Goal: Task Accomplishment & Management: Complete application form

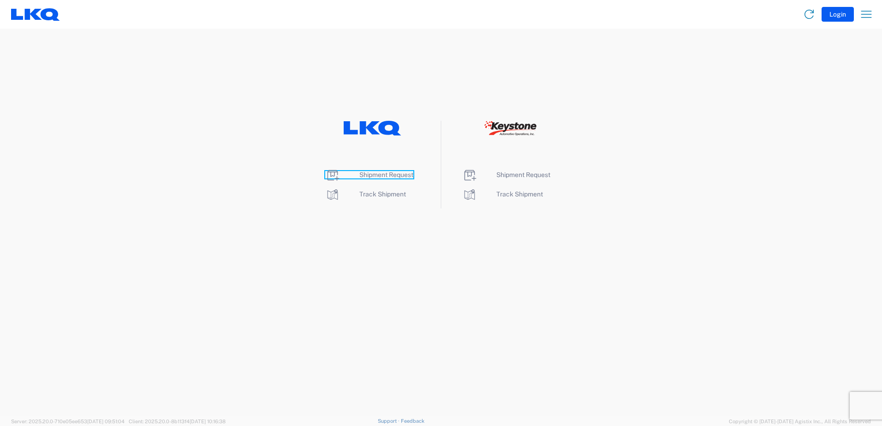
click at [375, 174] on span "Shipment Request" at bounding box center [386, 174] width 54 height 7
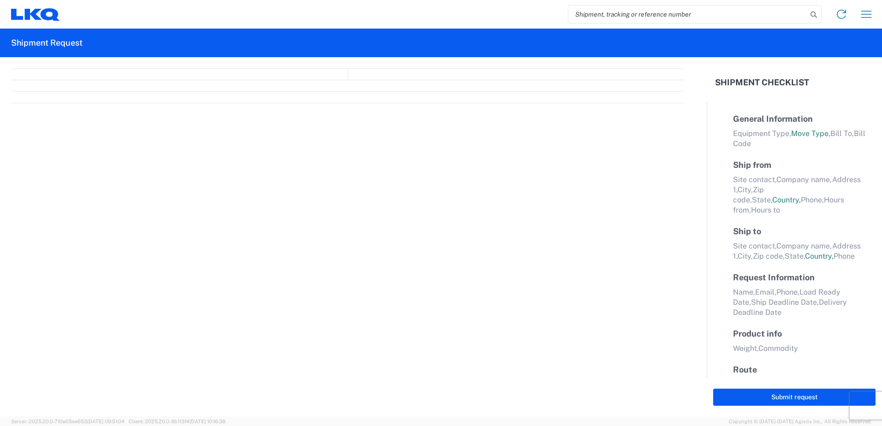
select select "FULL"
select select "LBS"
select select "IN"
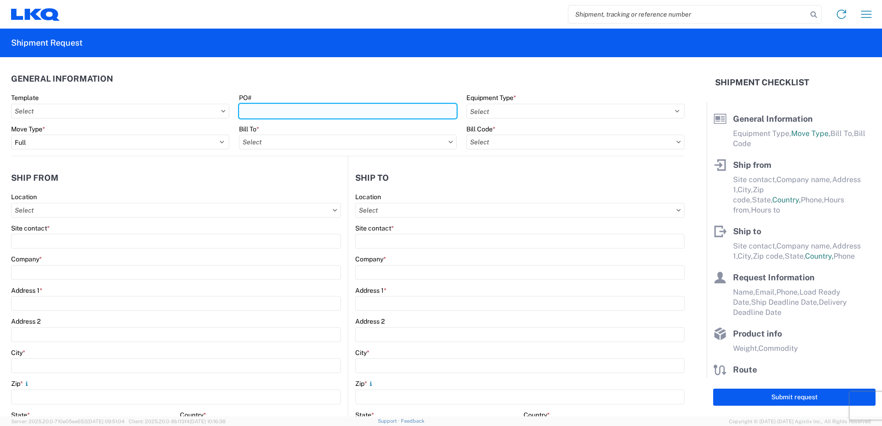
click at [281, 110] on input "PO#" at bounding box center [348, 111] width 218 height 15
type input "09302025"
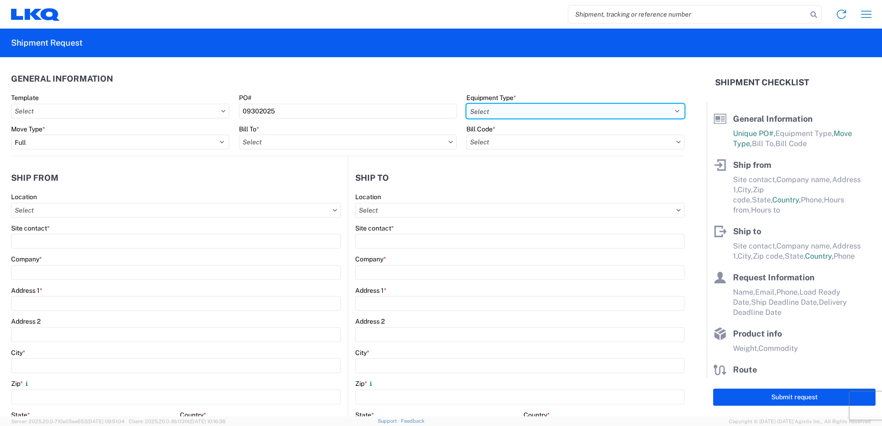
click at [474, 108] on select "Select 53’ Dry Van Flatbed Dropdeck (van) Lowboy (flatbed) Rail" at bounding box center [575, 111] width 218 height 15
select select "STDV"
click at [466, 104] on select "Select 53’ Dry Van Flatbed Dropdeck (van) Lowboy (flatbed) Rail" at bounding box center [575, 111] width 218 height 15
click at [512, 137] on input "text" at bounding box center [575, 142] width 218 height 15
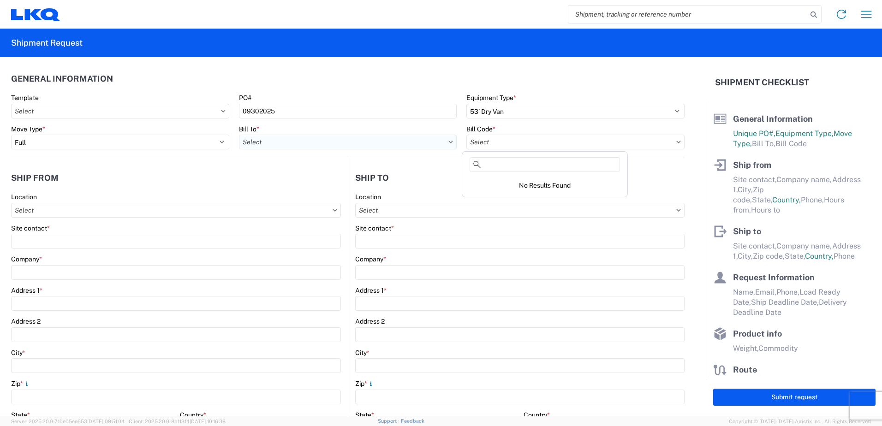
click at [312, 142] on input "text" at bounding box center [348, 142] width 218 height 15
type input "1634"
click at [319, 183] on div "1634 - Atlanta - Knopf - Boat Rock" at bounding box center [329, 183] width 181 height 15
type input "1634 - Atlanta - Knopf - Boat Rock"
click at [488, 141] on input "text" at bounding box center [575, 142] width 218 height 15
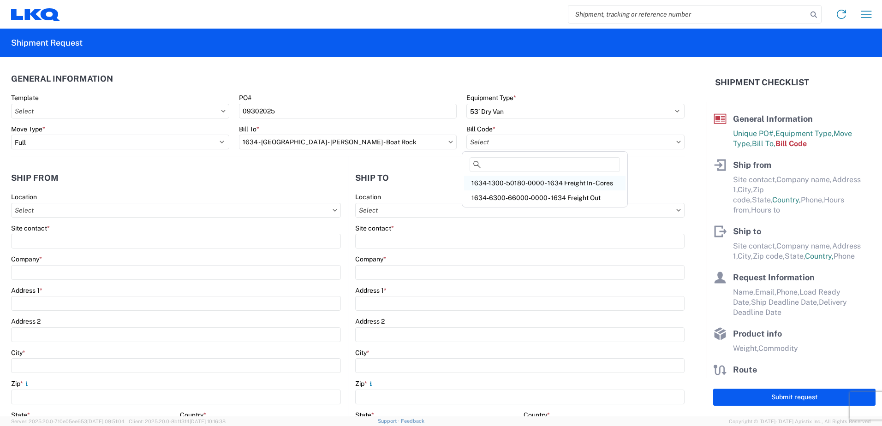
click at [554, 183] on div "1634-1300-50180-0000 - 1634 Freight In - Cores" at bounding box center [544, 183] width 161 height 15
type input "1634-1300-50180-0000 - 1634 Freight In - Cores"
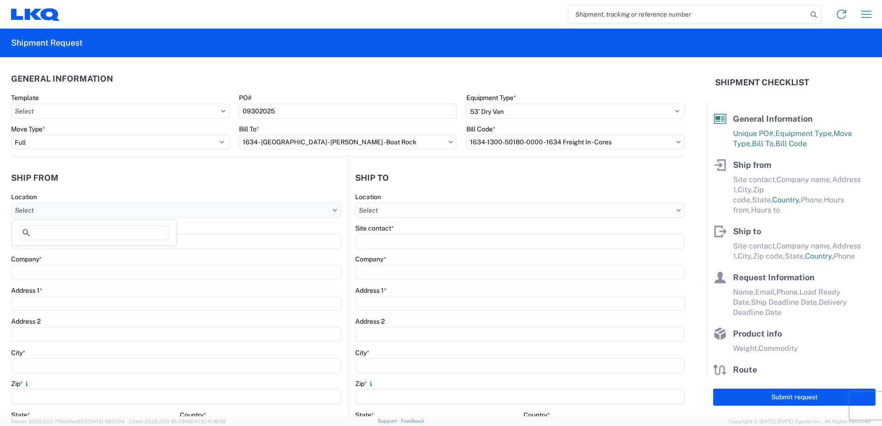
click at [148, 209] on input "text" at bounding box center [176, 210] width 330 height 15
type input "1357"
click at [120, 250] on div "1357 - Mt. Sterling KY - Cockrell" at bounding box center [93, 251] width 161 height 15
type input "1357 - Mt. Sterling KY - Cockrell"
type input "LKQ Corporation"
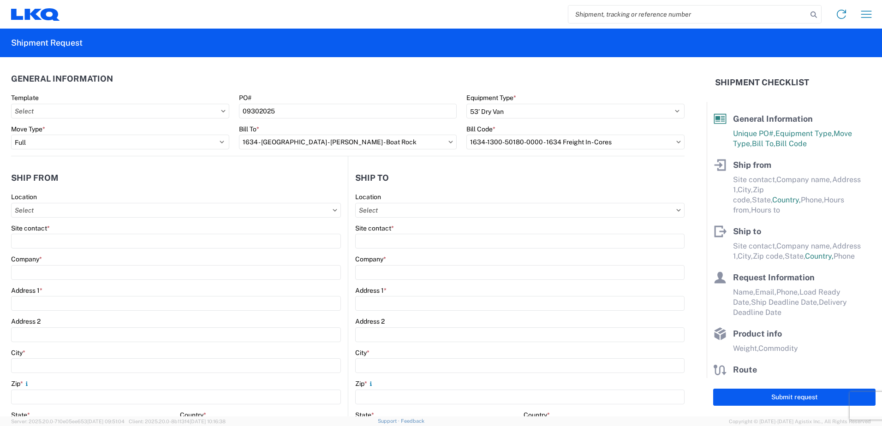
type input "4631 Camargo Rd"
type input "Mount Sterling"
type input "40353"
select select "KY"
select select "US"
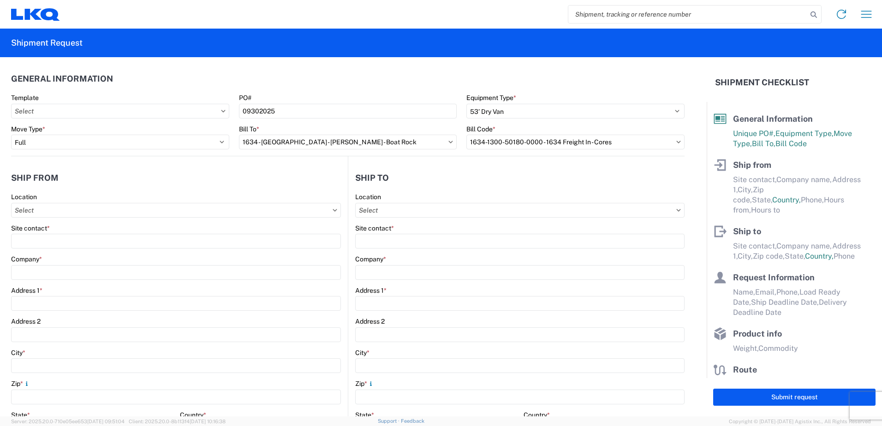
type input "08:00"
type input "17:00"
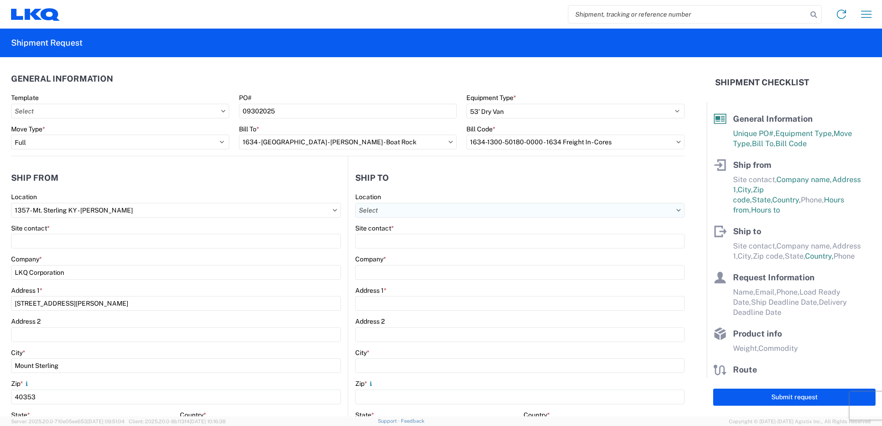
click at [381, 212] on input "text" at bounding box center [519, 210] width 329 height 15
type input "1634"
click at [402, 253] on div "1634 - Atlanta - Knopf - Boat Rock" at bounding box center [444, 251] width 181 height 15
type input "1634 - Atlanta - Knopf - Boat Rock"
type input "LKQ Corporation"
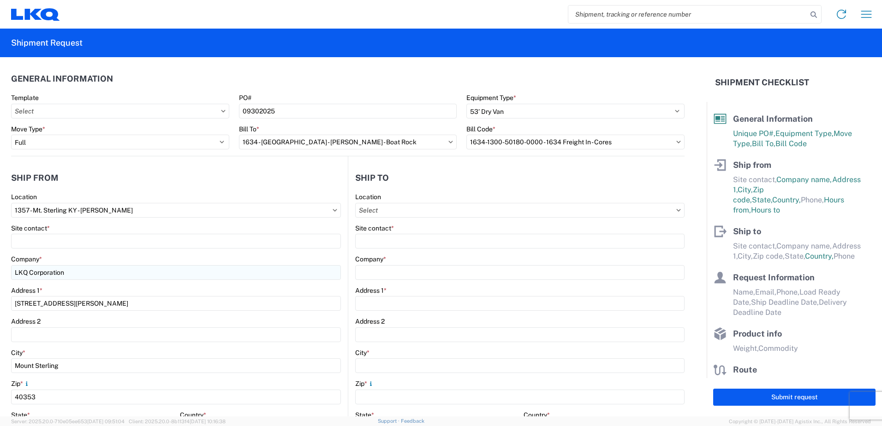
type input "6320 Boat Rock Blvd SW"
type input "Atlanta"
type input "30336"
select select "US"
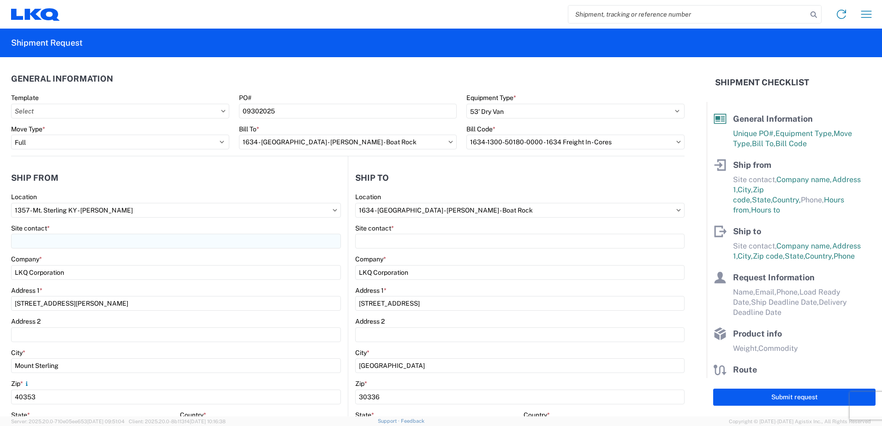
click at [40, 233] on div "Site contact *" at bounding box center [176, 236] width 330 height 25
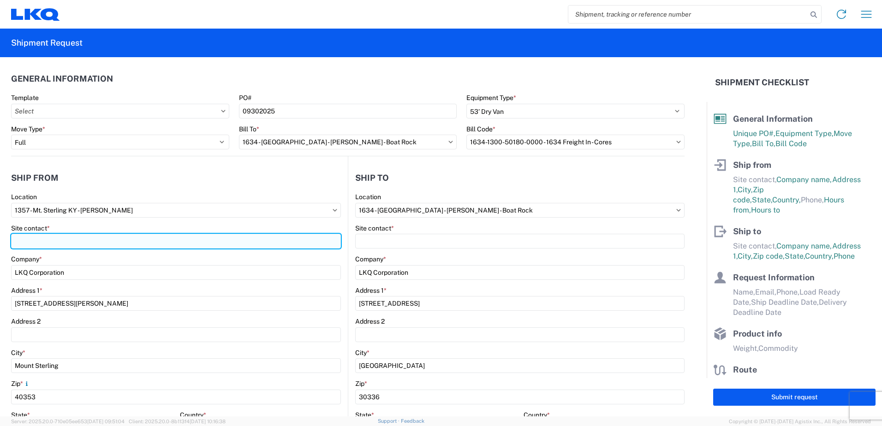
click at [41, 236] on input "Site contact *" at bounding box center [176, 241] width 330 height 15
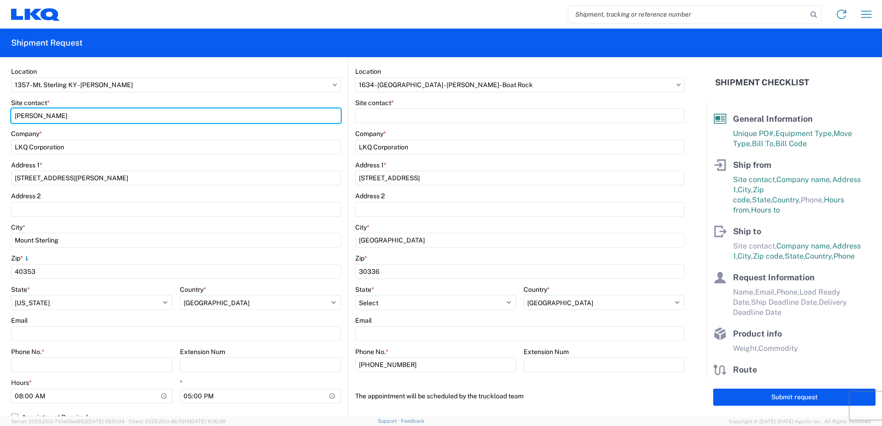
scroll to position [130, 0]
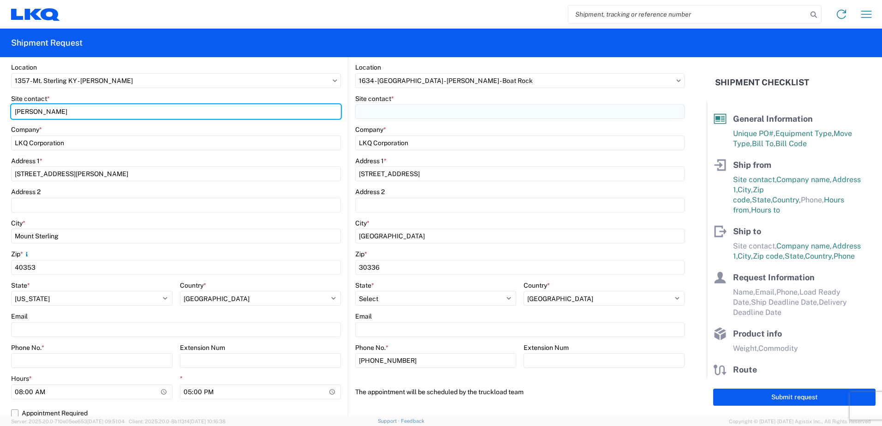
type input "isaiah perkins"
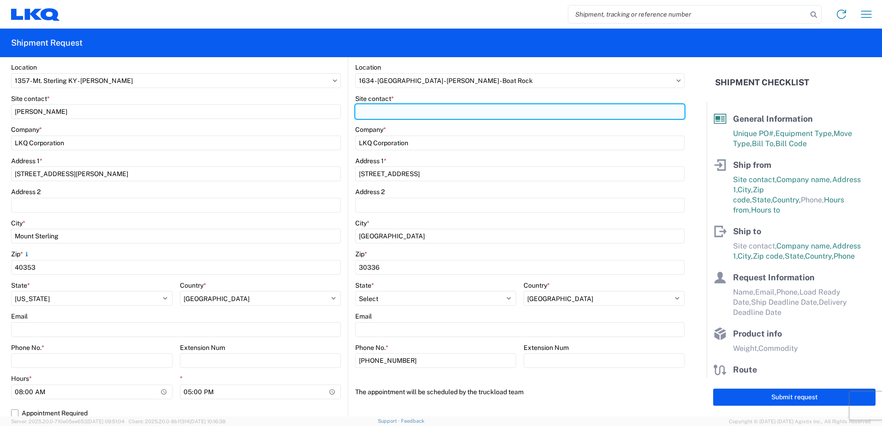
click at [392, 111] on input "Site contact *" at bounding box center [519, 111] width 329 height 15
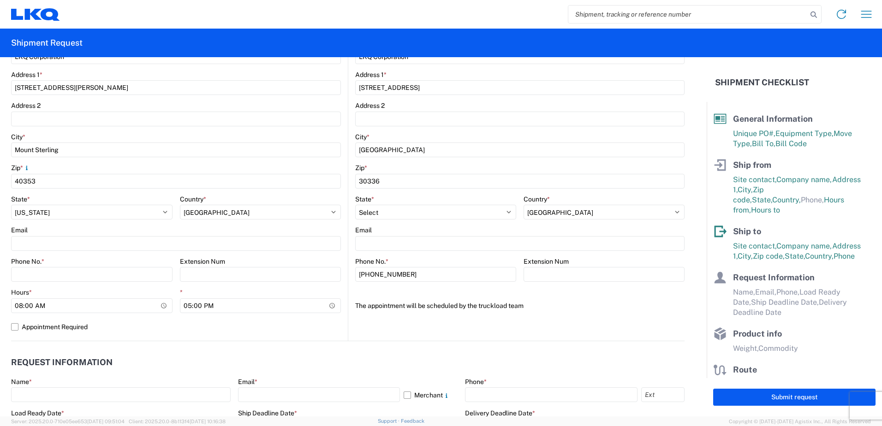
scroll to position [228, 0]
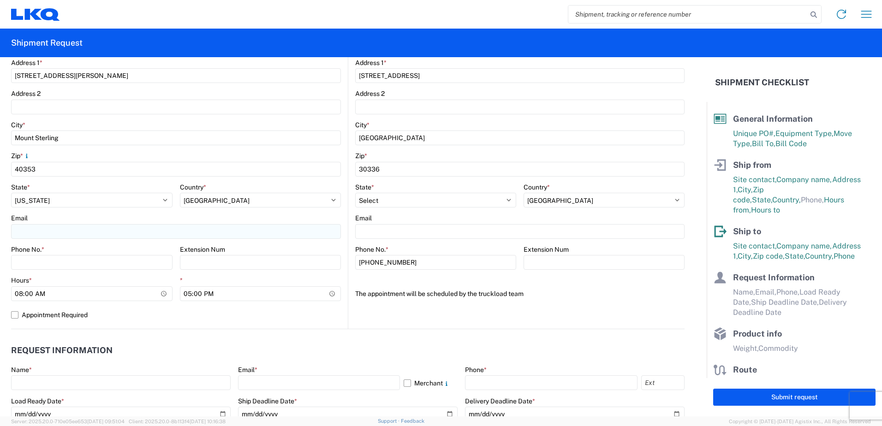
type input "dock"
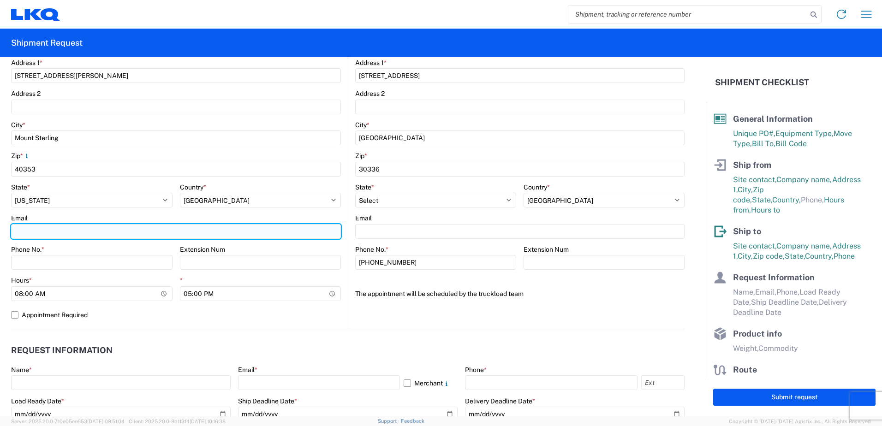
click at [65, 232] on input "Email" at bounding box center [176, 231] width 330 height 15
type input "ixperkins@lkqcorp.com"
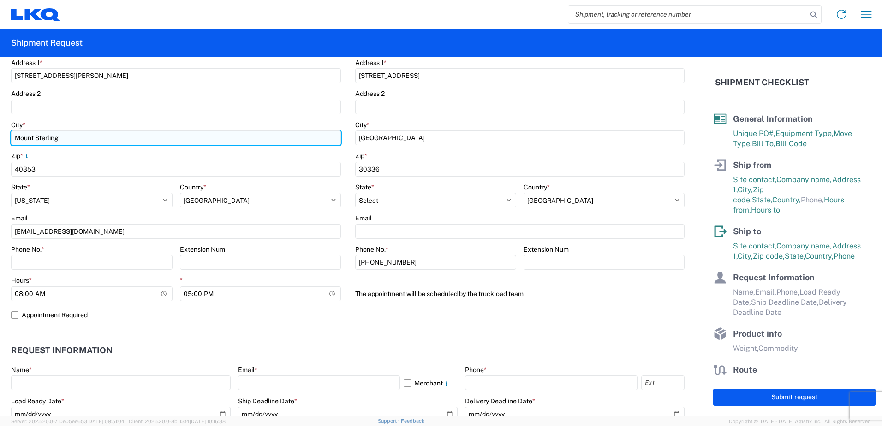
click at [232, 143] on input "Mount Sterling" at bounding box center [176, 138] width 330 height 15
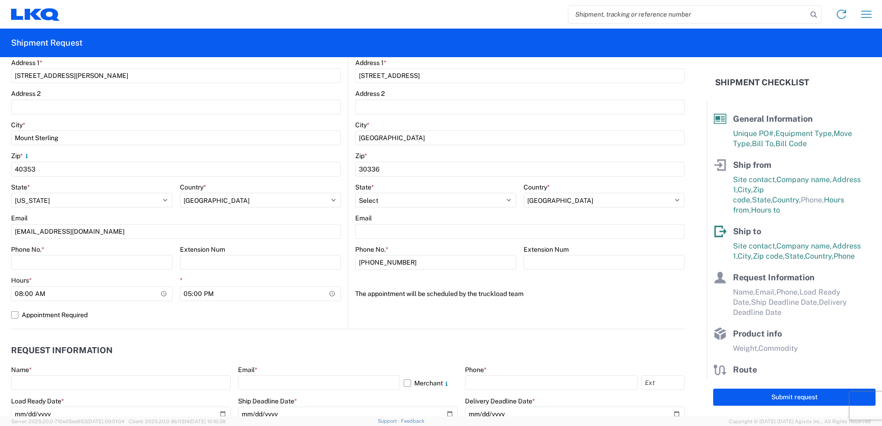
click at [220, 355] on header "Request Information" at bounding box center [347, 350] width 673 height 21
click at [250, 294] on input "17:00" at bounding box center [260, 293] width 161 height 15
click at [327, 295] on input "17:00" at bounding box center [260, 293] width 161 height 15
type input "11:00"
click at [318, 349] on header "Request Information" at bounding box center [347, 350] width 673 height 21
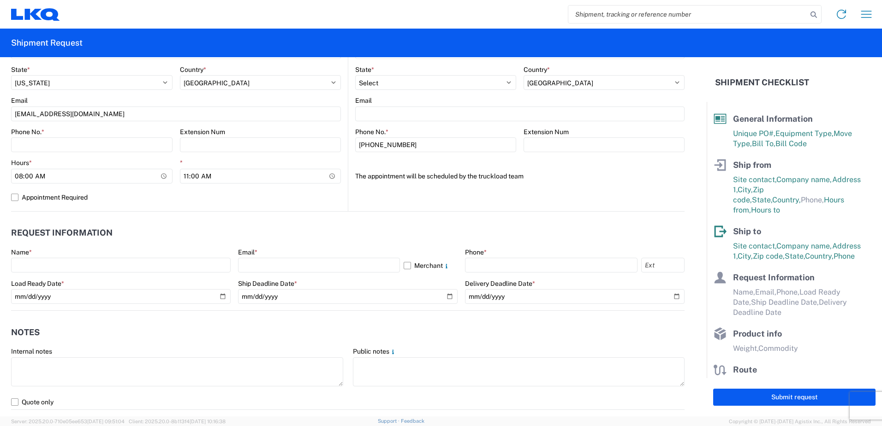
scroll to position [418, 0]
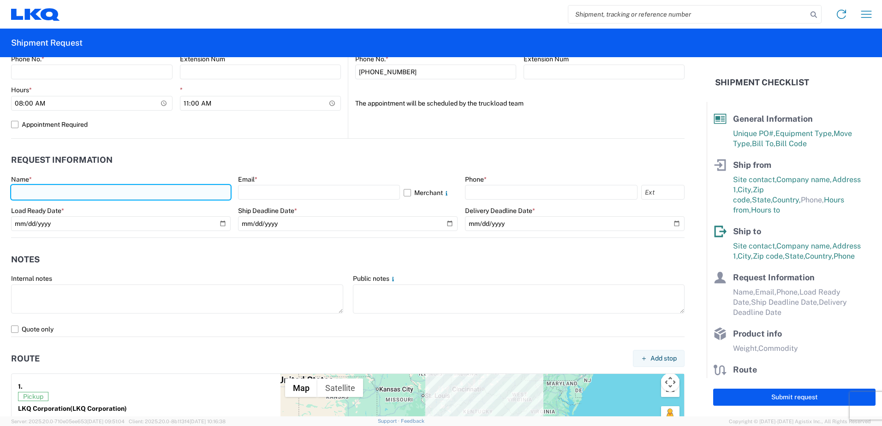
click at [104, 192] on input "text" at bounding box center [121, 192] width 220 height 15
type input "isaiah perkins"
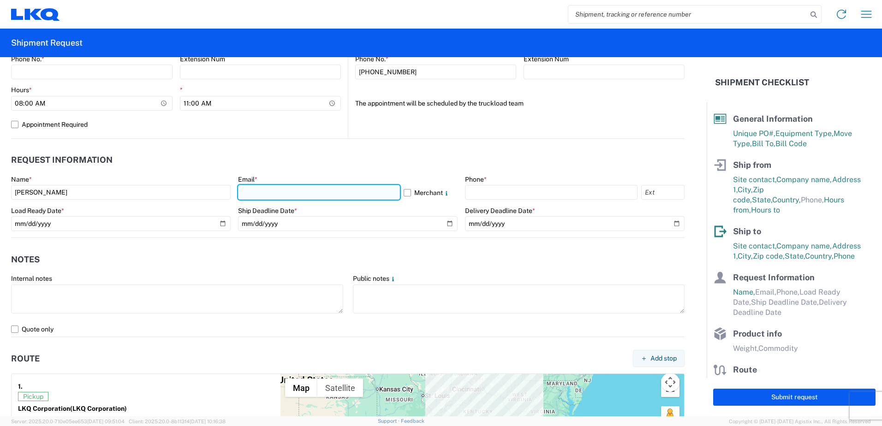
click at [296, 195] on input "text" at bounding box center [319, 192] width 162 height 15
type input "ixperkins@lkqcorp.com"
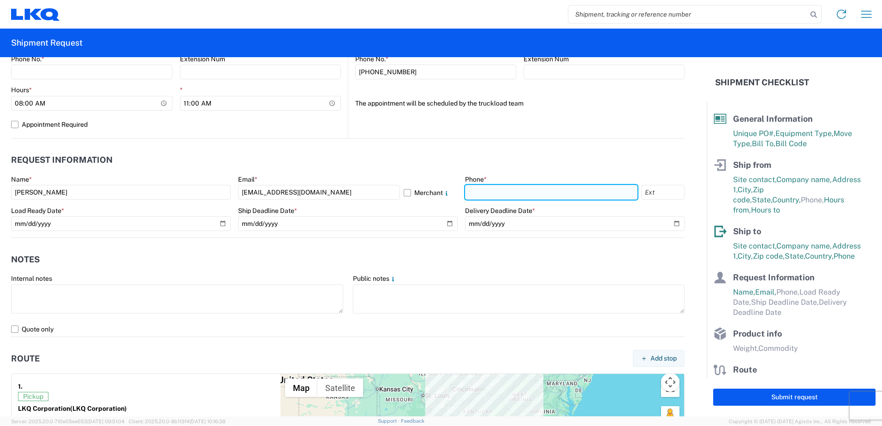
click at [512, 193] on input "text" at bounding box center [551, 192] width 173 height 15
type input "6065942168"
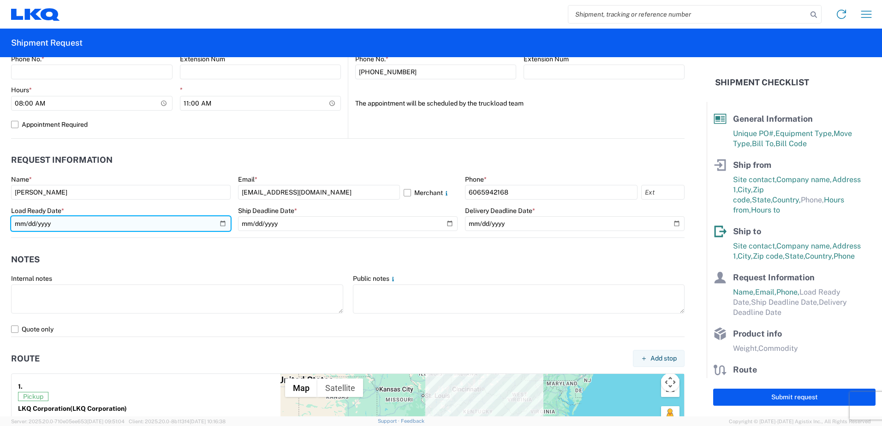
click at [220, 220] on input "date" at bounding box center [121, 223] width 220 height 15
type input "2025-09-30"
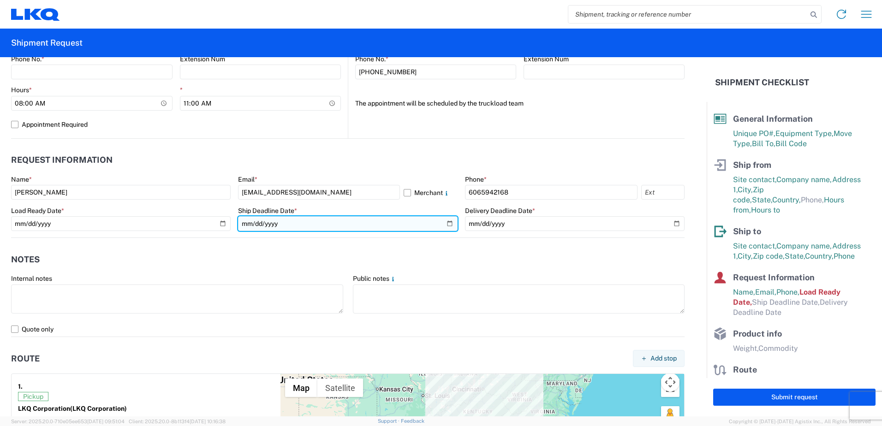
click at [446, 227] on input "date" at bounding box center [348, 223] width 220 height 15
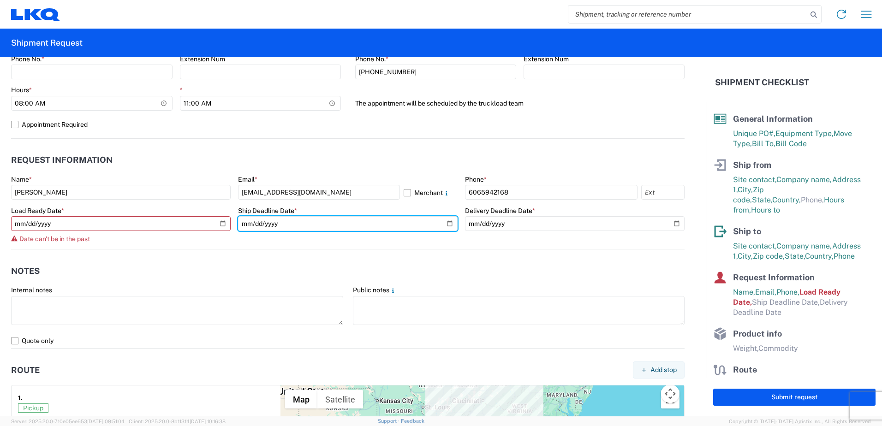
type input "2025-10-01"
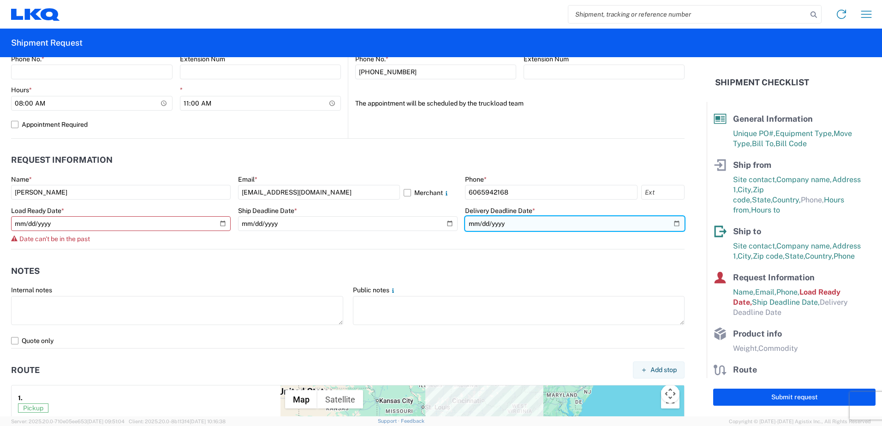
click at [668, 220] on input "date" at bounding box center [575, 223] width 220 height 15
type input "2025-10-02"
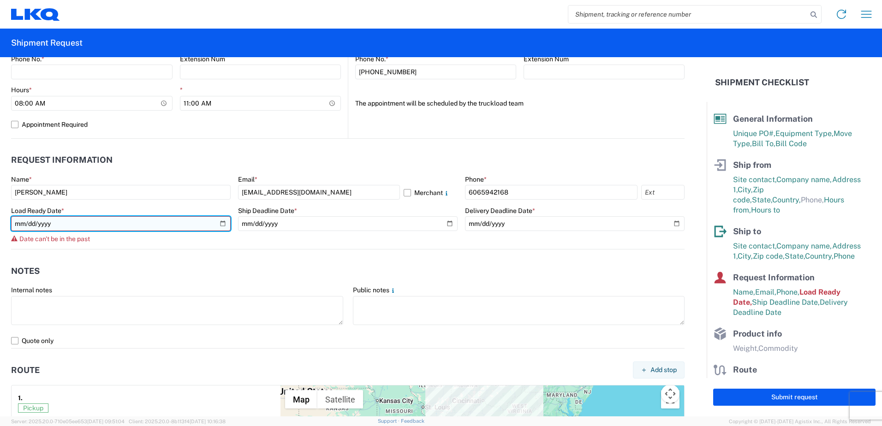
click at [220, 223] on input "2025-09-30" at bounding box center [121, 223] width 220 height 15
type input "2025-10-01"
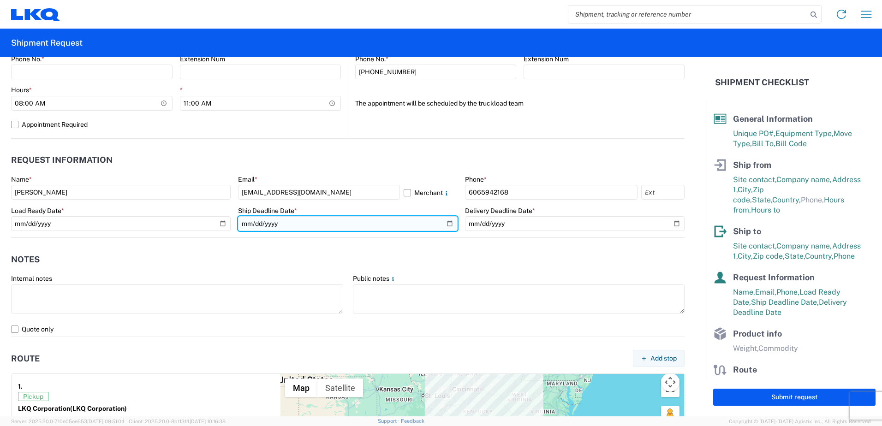
click at [447, 223] on input "2025-10-01" at bounding box center [348, 223] width 220 height 15
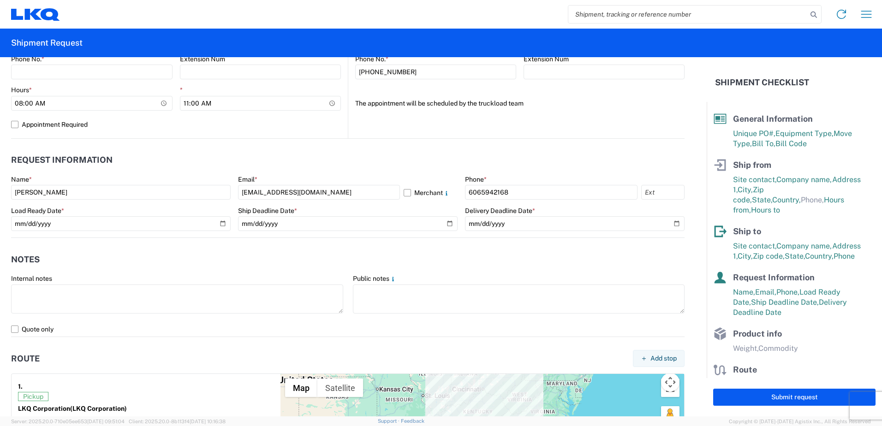
click at [607, 253] on header "Notes" at bounding box center [347, 259] width 673 height 21
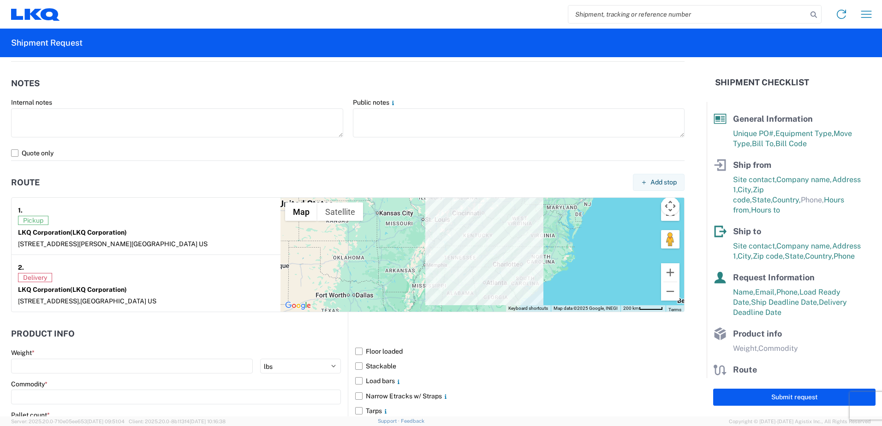
scroll to position [638, 0]
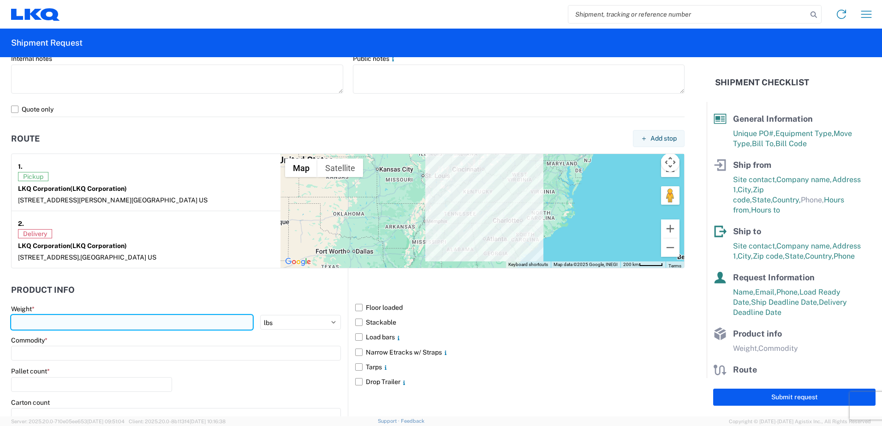
click at [113, 322] on input "number" at bounding box center [132, 322] width 242 height 15
type input "40000"
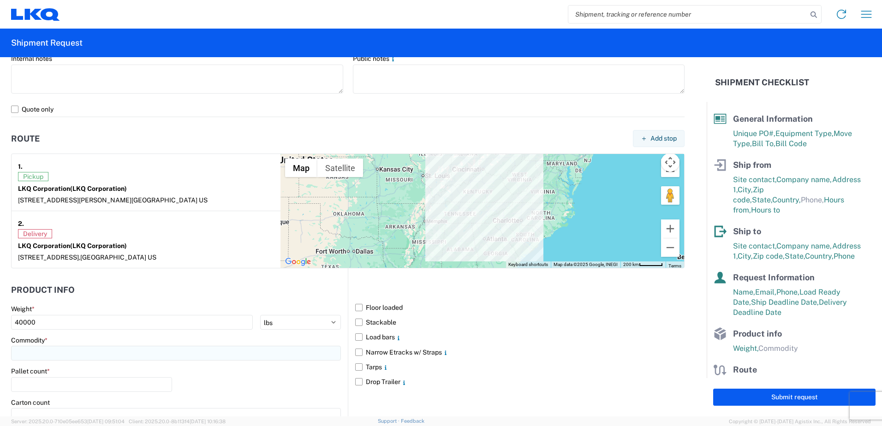
click at [144, 360] on input at bounding box center [176, 353] width 330 height 15
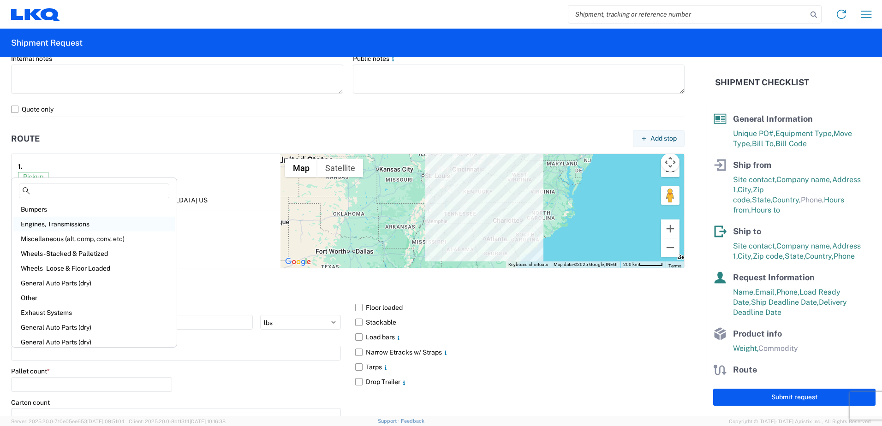
click at [61, 226] on div "Engines, Transmissions" at bounding box center [93, 224] width 161 height 15
type input "Engines, Transmissions"
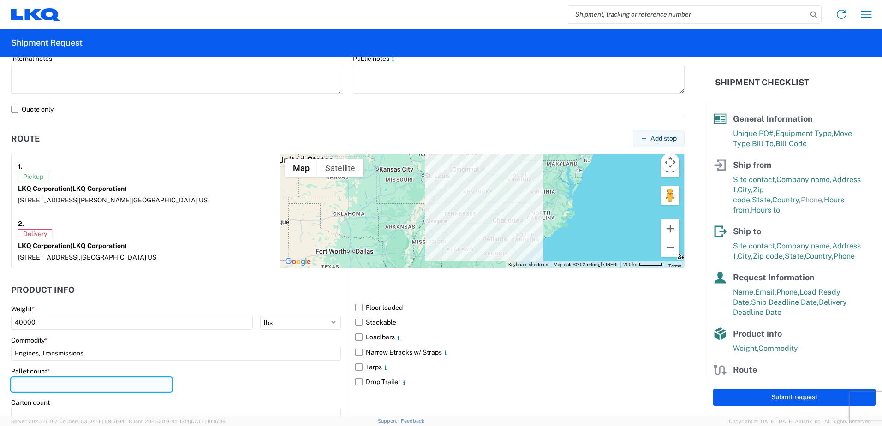
click at [71, 386] on input "number" at bounding box center [91, 384] width 161 height 15
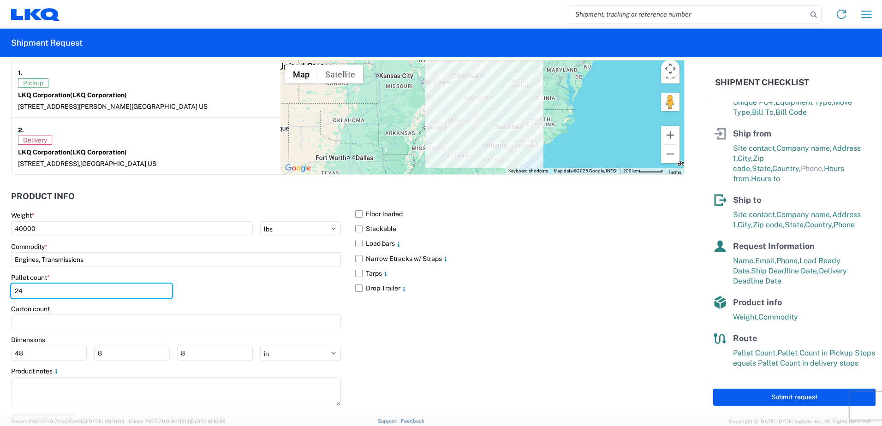
scroll to position [747, 0]
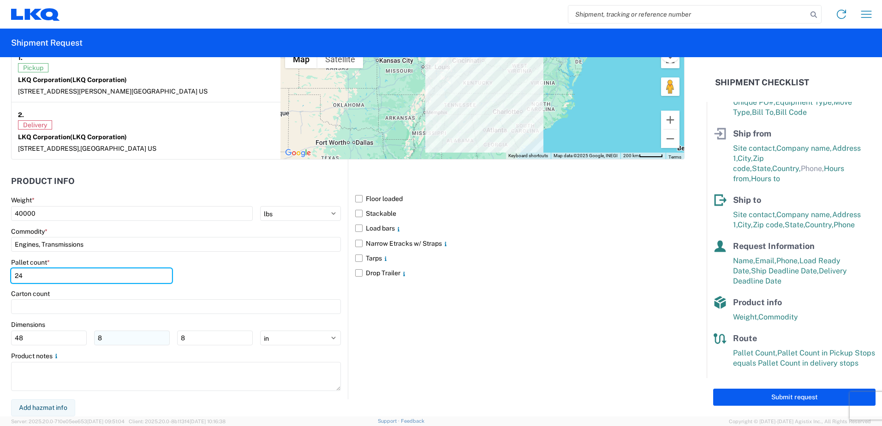
type input "24"
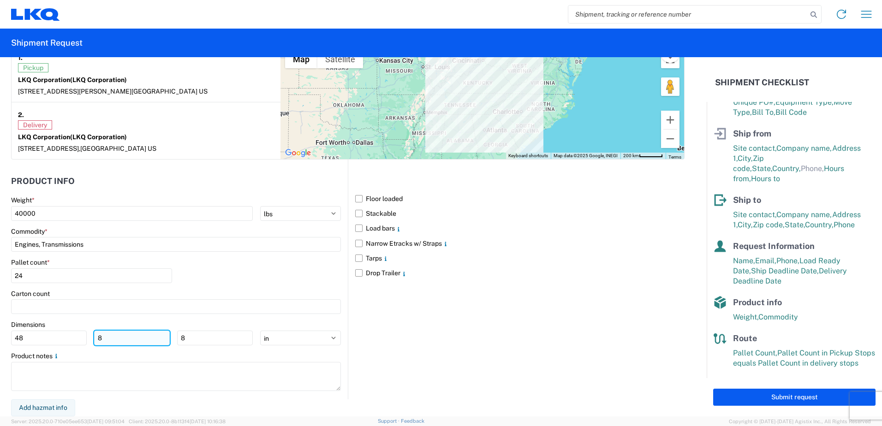
click at [115, 340] on input "8" at bounding box center [132, 338] width 76 height 15
type input "42"
click at [189, 335] on input "8" at bounding box center [215, 338] width 76 height 15
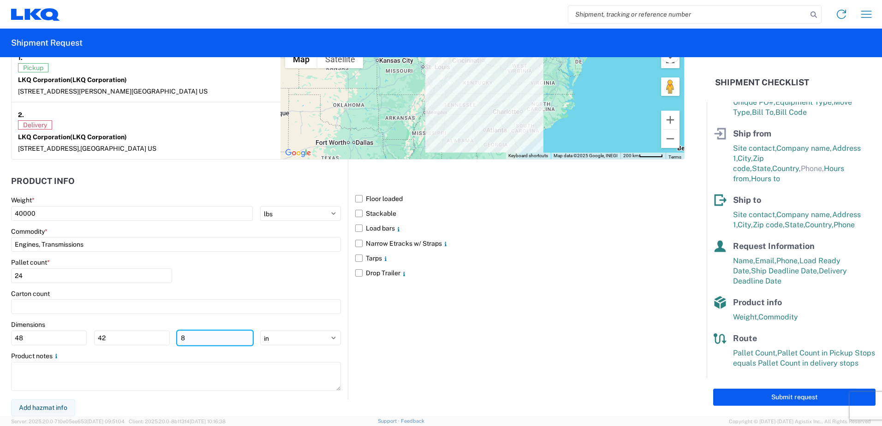
click at [189, 336] on input "8" at bounding box center [215, 338] width 76 height 15
click at [189, 338] on input "8" at bounding box center [215, 338] width 76 height 15
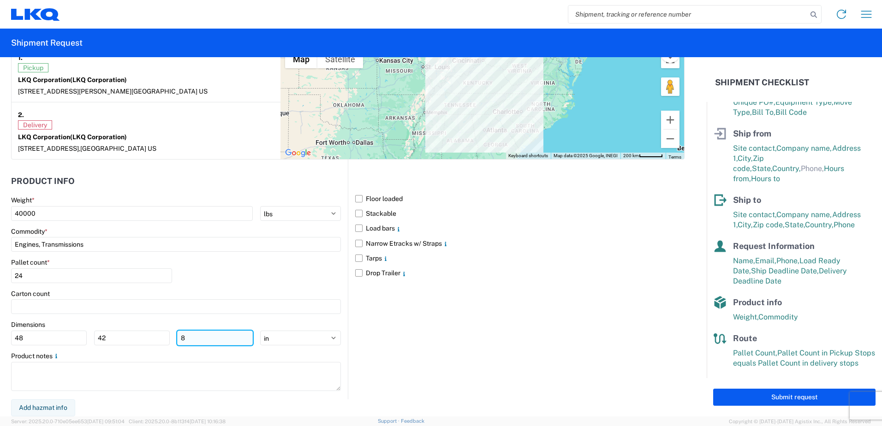
click at [189, 338] on input "8" at bounding box center [215, 338] width 76 height 15
type input "52"
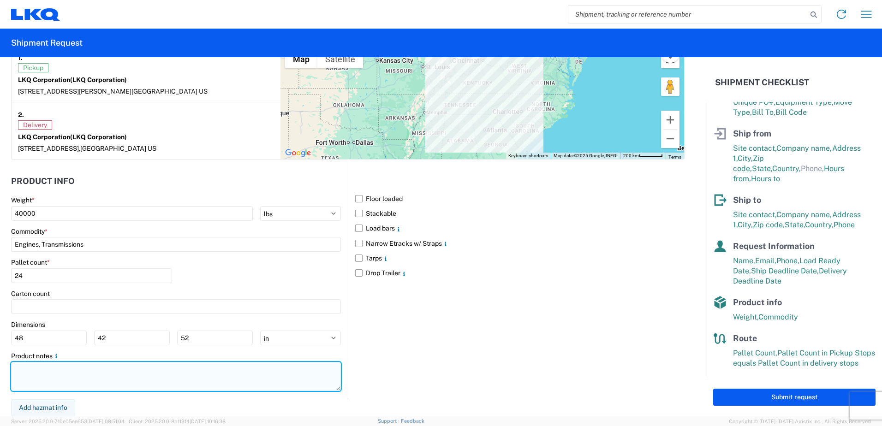
click at [45, 378] on textarea at bounding box center [176, 376] width 330 height 29
type textarea "eng trans cores"
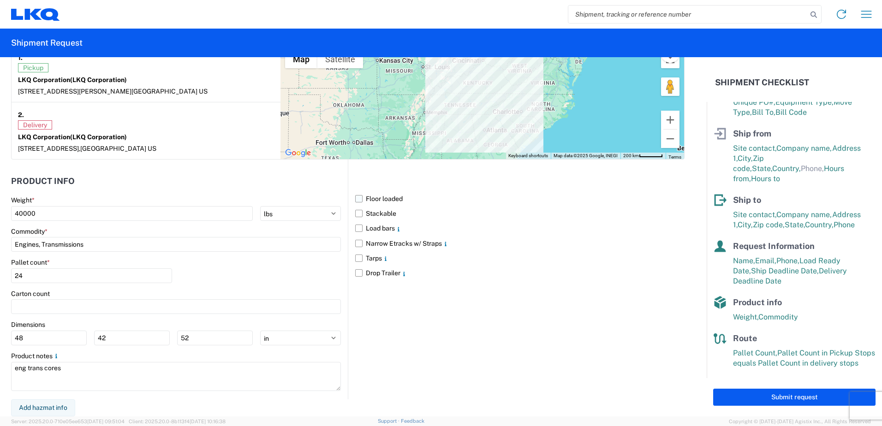
click at [356, 196] on label "Floor loaded" at bounding box center [519, 198] width 329 height 15
click at [0, 0] on input "Floor loaded" at bounding box center [0, 0] width 0 height 0
click at [796, 400] on button "Submit request" at bounding box center [794, 397] width 162 height 17
select select "US"
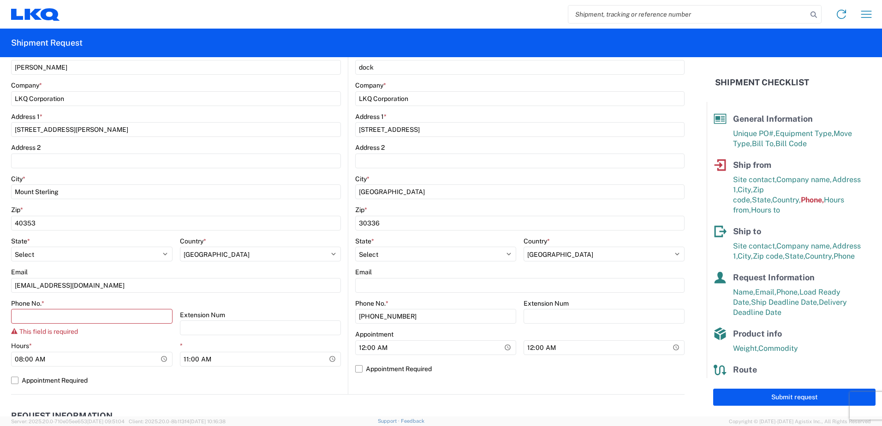
scroll to position [163, 0]
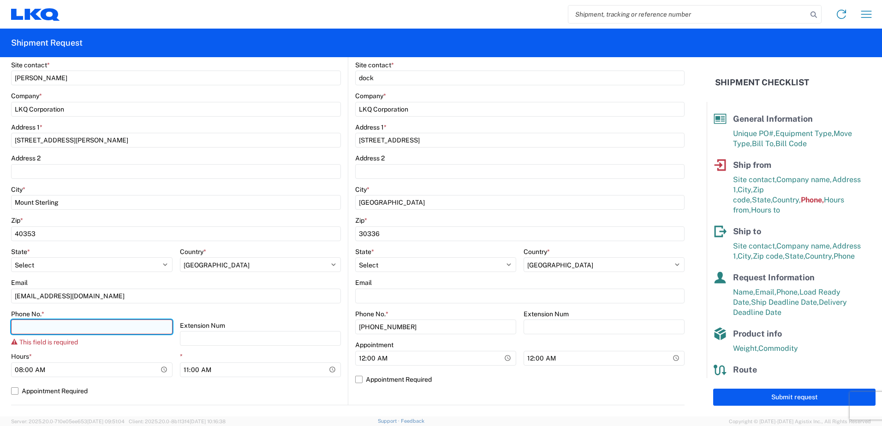
click at [126, 322] on input "Phone No. *" at bounding box center [91, 327] width 161 height 15
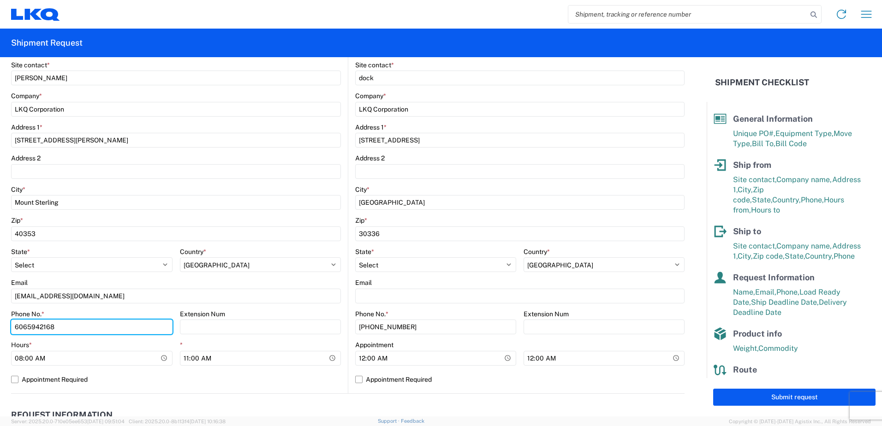
type input "6065942168"
click at [240, 215] on agx-form-control-wrapper-v2 "City * Mount Sterling" at bounding box center [176, 200] width 330 height 31
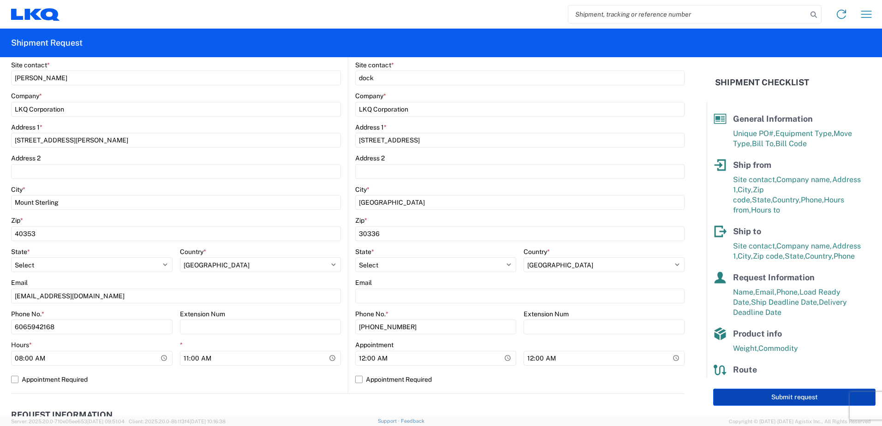
click at [803, 393] on button "Submit request" at bounding box center [794, 397] width 162 height 17
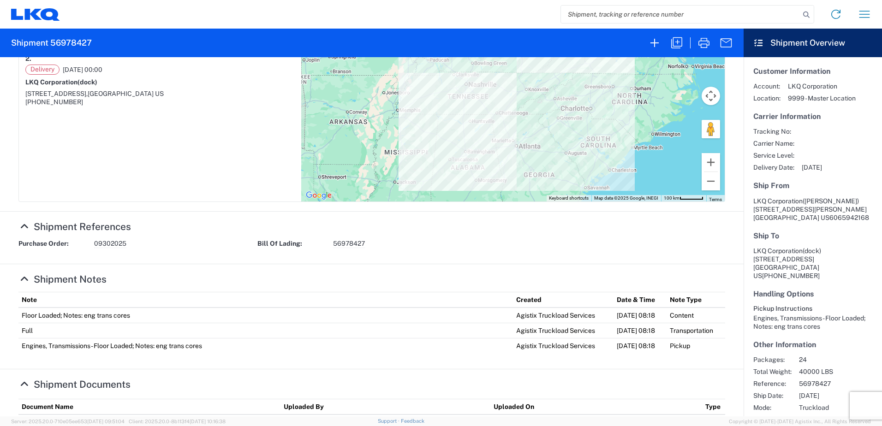
scroll to position [231, 0]
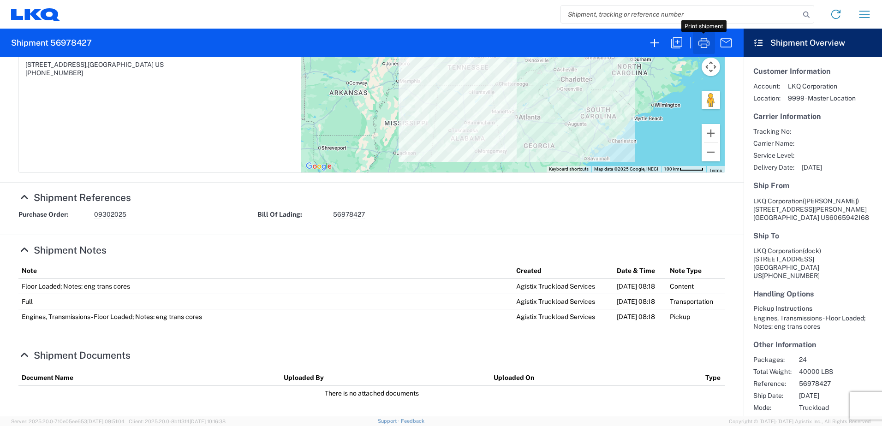
click at [704, 38] on icon "button" at bounding box center [703, 43] width 11 height 10
